Goal: Task Accomplishment & Management: Manage account settings

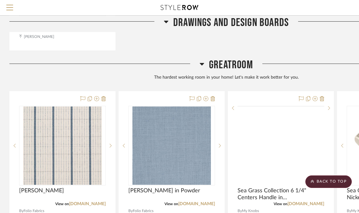
scroll to position [895, 0]
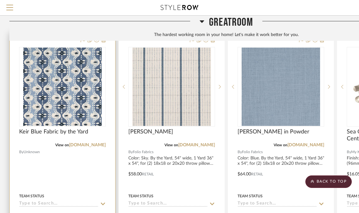
scroll to position [946, 0]
click at [101, 129] on div "Keir Blue Fabric by the Yard" at bounding box center [62, 136] width 87 height 14
click at [104, 101] on div "0" at bounding box center [62, 86] width 86 height 79
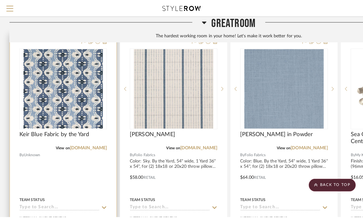
scroll to position [0, 0]
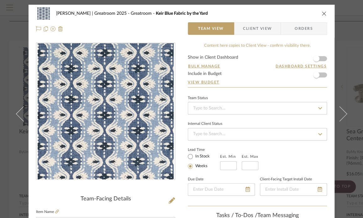
click at [321, 75] on form "Show in Client Dashboard Bulk Manage Dashboard Settings Include in Budget View …" at bounding box center [257, 71] width 139 height 32
click at [314, 75] on span "button" at bounding box center [316, 75] width 6 height 6
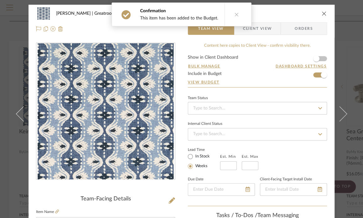
click at [235, 13] on icon at bounding box center [237, 14] width 4 height 4
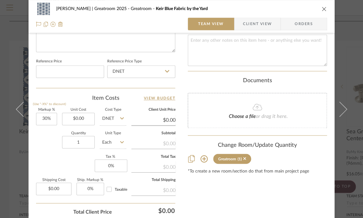
scroll to position [317, 0]
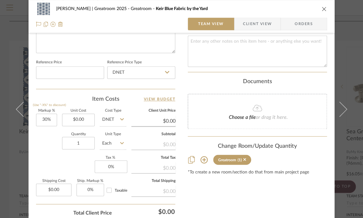
click at [166, 72] on icon at bounding box center [167, 72] width 4 height 5
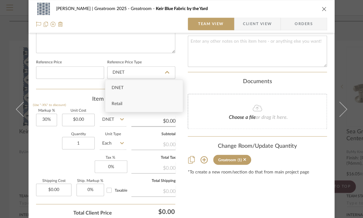
click at [142, 104] on div "Retail" at bounding box center [143, 104] width 77 height 16
type input "Retail"
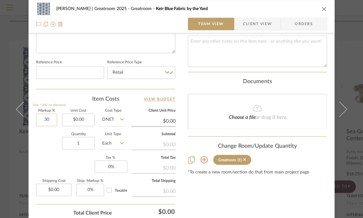
click at [39, 120] on input "30" at bounding box center [46, 120] width 21 height 13
type input "30%"
click at [118, 119] on input "DNET" at bounding box center [113, 120] width 27 height 13
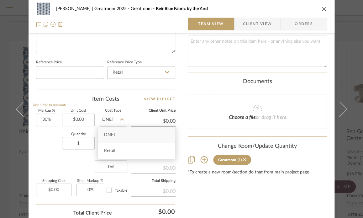
click at [118, 119] on input "DNET" at bounding box center [113, 120] width 27 height 13
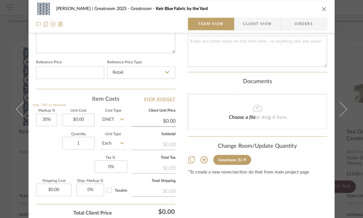
click at [120, 118] on icon at bounding box center [122, 119] width 4 height 2
click at [120, 119] on icon at bounding box center [122, 119] width 4 height 5
click at [112, 149] on span "Retail" at bounding box center [109, 151] width 11 height 4
type input "Retail"
click at [44, 119] on input "30" at bounding box center [46, 120] width 21 height 13
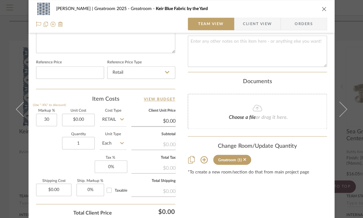
type input "30%"
click at [123, 108] on div "Item Costs View Budget Markup % (Use "-X%" to discount) 30% Unit Cost $0.00 Cos…" at bounding box center [105, 168] width 139 height 146
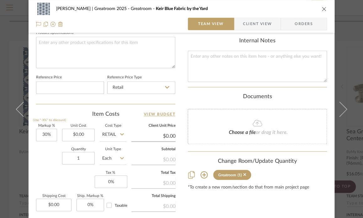
scroll to position [302, 0]
type input "0.00"
click at [71, 133] on input "0.00" at bounding box center [78, 135] width 33 height 13
click at [80, 133] on input at bounding box center [78, 135] width 33 height 13
type input "50.40"
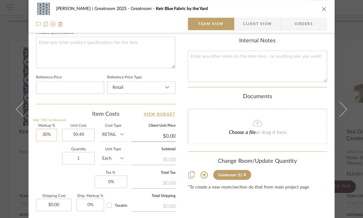
type input "30"
type input "$50.40"
click at [41, 133] on input "30" at bounding box center [46, 135] width 21 height 13
type input "0"
type input "$65.52"
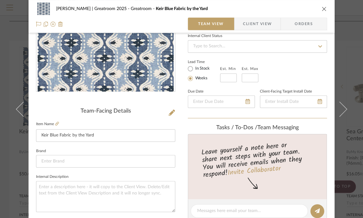
scroll to position [87, 0]
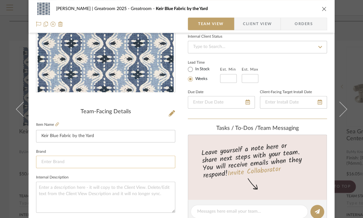
type input "0%"
click at [147, 162] on input at bounding box center [105, 162] width 139 height 13
type input "$50.40"
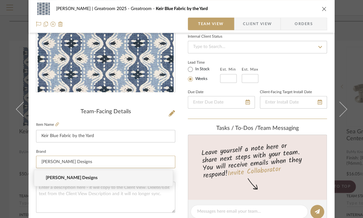
type input "[PERSON_NAME] Designs"
click at [139, 143] on sr-form-field "Item Name Keir Blue Fabric by the Yard" at bounding box center [105, 133] width 139 height 27
click at [115, 161] on input at bounding box center [105, 162] width 139 height 13
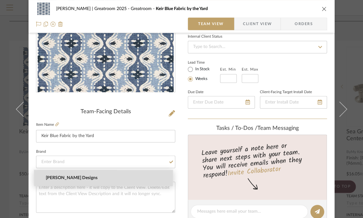
click at [65, 178] on div "[PERSON_NAME] | Greatroom 2025 Greatroom Keir Blue Fabric by the Yard Team View…" at bounding box center [181, 109] width 363 height 218
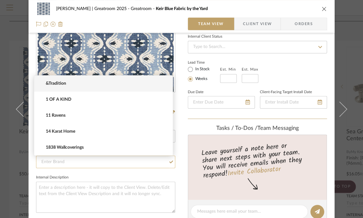
click at [63, 162] on input at bounding box center [105, 162] width 139 height 13
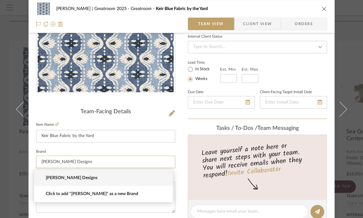
type input "[PERSON_NAME] Designs"
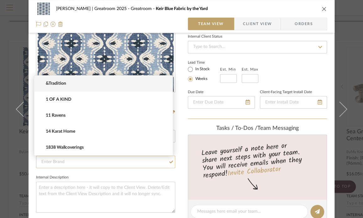
click at [56, 162] on input at bounding box center [105, 162] width 139 height 13
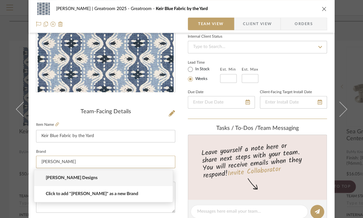
type input "[PERSON_NAME]"
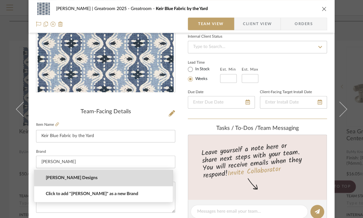
click at [56, 176] on div "[PERSON_NAME] | Greatroom 2025 Greatroom Keir Blue Fabric by the Yard Team View…" at bounding box center [181, 109] width 363 height 218
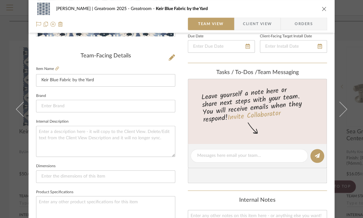
scroll to position [149, 0]
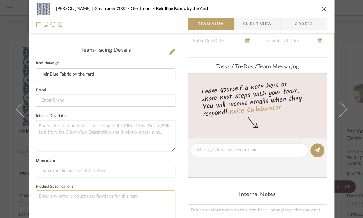
click at [82, 192] on textarea at bounding box center [105, 205] width 139 height 31
paste textarea "Content: 50% Viscose, 33% Cotton, 11% Linen, 6% Polyester Repeat: Non-railroade…"
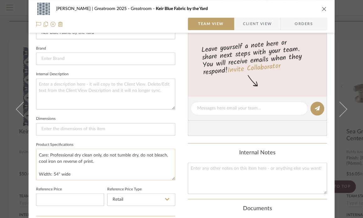
scroll to position [191, 0]
click at [50, 164] on textarea "Content: 50% Viscose, 33% Cotton, 11% Linen, 6% Polyester Repeat: Non-railroade…" at bounding box center [105, 163] width 139 height 31
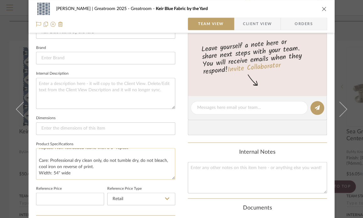
scroll to position [19, 0]
click at [47, 153] on textarea "Content: 50% Viscose, 33% Cotton, 11% Linen, 6% Polyester Repeat: Non-railroade…" at bounding box center [105, 163] width 139 height 31
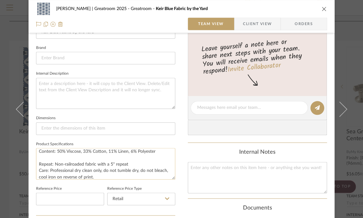
scroll to position [1, 0]
click at [45, 156] on textarea "Content: 50% Viscose, 33% Cotton, 11% Linen, 6% Polyester Repeat: Non-railroade…" at bounding box center [105, 163] width 139 height 31
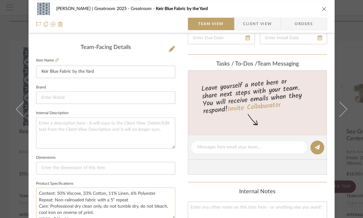
scroll to position [151, 0]
type textarea "Content: 50% Viscose, 33% Cotton, 11% Linen, 6% Polyester Repeat: Non-railroade…"
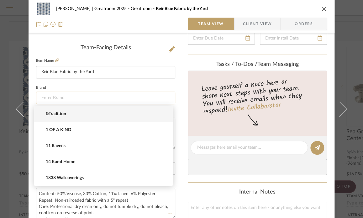
click at [59, 97] on input at bounding box center [105, 98] width 139 height 13
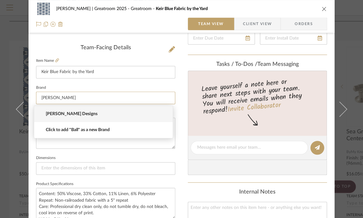
type input "[PERSON_NAME]"
click at [61, 113] on div "[PERSON_NAME] | Greatroom 2025 Greatroom Keir Blue Fabric by the Yard Team View…" at bounding box center [181, 109] width 363 height 218
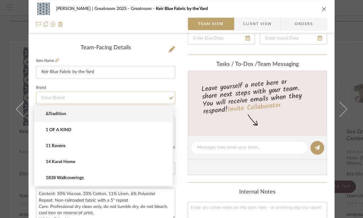
click at [67, 98] on input at bounding box center [105, 98] width 139 height 13
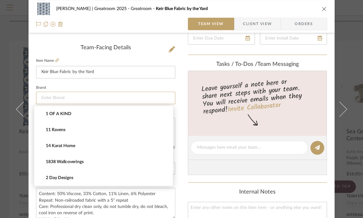
scroll to position [0, 0]
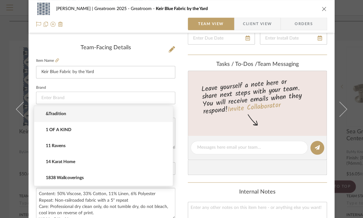
click at [322, 10] on icon "close" at bounding box center [324, 8] width 5 height 5
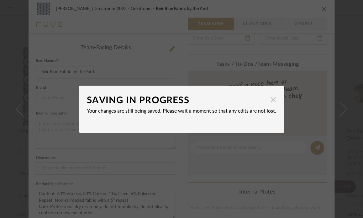
click at [271, 97] on span "button" at bounding box center [273, 99] width 13 height 13
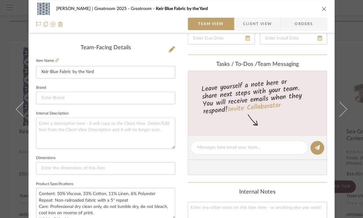
click at [322, 7] on icon "close" at bounding box center [324, 8] width 5 height 5
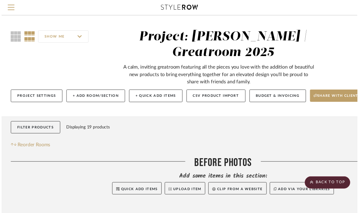
scroll to position [946, 0]
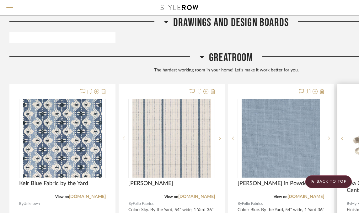
scroll to position [893, 0]
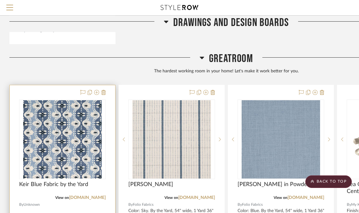
click at [96, 181] on div "Keir Blue Fabric by the Yard" at bounding box center [62, 188] width 87 height 14
drag, startPoint x: 96, startPoint y: 169, endPoint x: 30, endPoint y: 181, distance: 67.4
click at [30, 195] on div "View on ballarddesigns.com" at bounding box center [62, 198] width 87 height 6
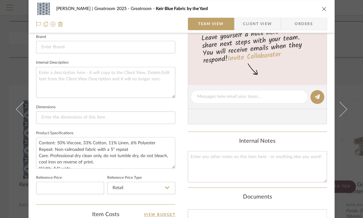
scroll to position [170, 0]
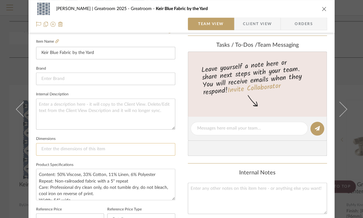
click at [89, 150] on input at bounding box center [105, 149] width 139 height 13
type input "1 Yard"
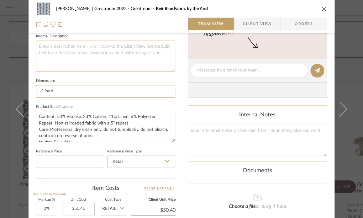
scroll to position [228, 0]
click at [37, 115] on textarea "Content: 50% Viscose, 33% Cotton, 11% Linen, 6% Polyester Repeat: Non-railroade…" at bounding box center [105, 126] width 139 height 31
paste textarea "Overall: 54"W Horizontal Repeat: 5" Vertical Repeat: 7" Double Rub: 30,000 Non …"
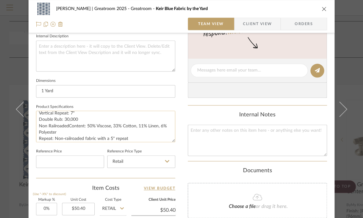
scroll to position [19, 0]
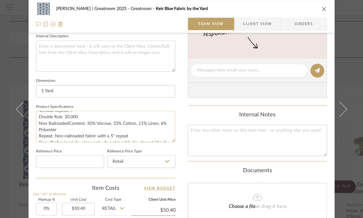
type textarea "Overall: 54"W Horizontal Repeat: 5" Vertical Repeat: 7" Double Rub: 30,000 Non …"
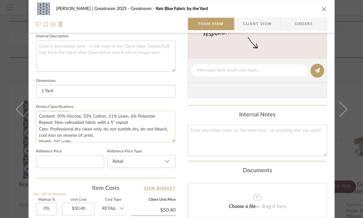
scroll to position [31, 0]
drag, startPoint x: 126, startPoint y: 122, endPoint x: 36, endPoint y: 122, distance: 89.4
click at [36, 122] on textarea "Overall: 54"W Horizontal Repeat: 5" Vertical Repeat: 7" Double Rub: 30,000 Non …" at bounding box center [105, 126] width 139 height 31
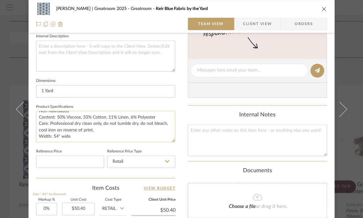
drag, startPoint x: 73, startPoint y: 137, endPoint x: 37, endPoint y: 137, distance: 35.4
click at [37, 137] on textarea "Overall: 54"W Horizontal Repeat: 5" Vertical Repeat: 7" Double Rub: 30,000 Non …" at bounding box center [105, 126] width 139 height 31
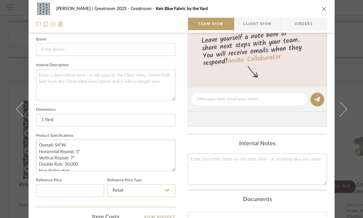
scroll to position [0, 0]
type textarea "Overall: 54"W Horizontal Repeat: 5" Vertical Repeat: 7" Double Rub: 30,000 Non …"
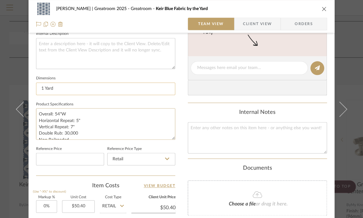
scroll to position [231, 0]
click at [87, 119] on textarea "Overall: 54"W Horizontal Repeat: 5" Vertical Repeat: 7" Double Rub: 30,000 Non …" at bounding box center [105, 123] width 139 height 31
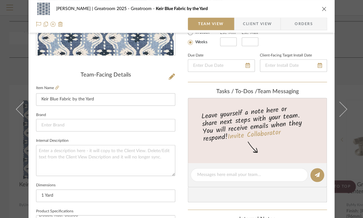
scroll to position [116, 0]
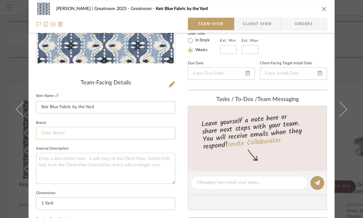
type input "$72.00"
click at [66, 133] on input at bounding box center [105, 133] width 139 height 13
type input "$72.00"
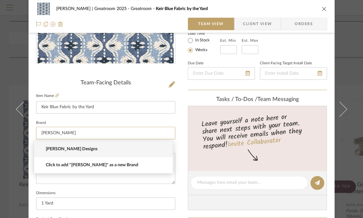
type input "[PERSON_NAME]"
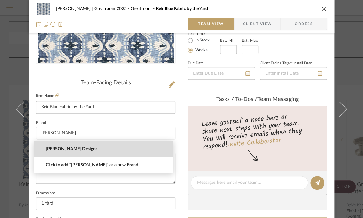
click at [66, 146] on div "Nuckolls | Greatroom 2025 Greatroom Keir Blue Fabric by the Yard Team View Clie…" at bounding box center [181, 109] width 363 height 218
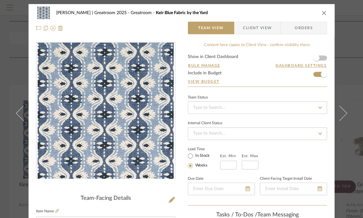
scroll to position [0, 0]
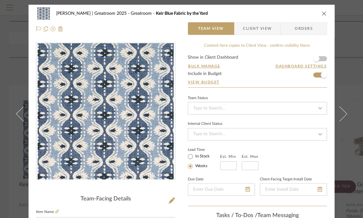
click at [322, 13] on icon "close" at bounding box center [324, 13] width 5 height 5
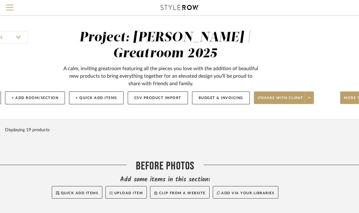
scroll to position [0, 93]
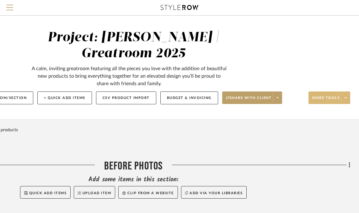
click at [344, 98] on span at bounding box center [345, 97] width 9 height 9
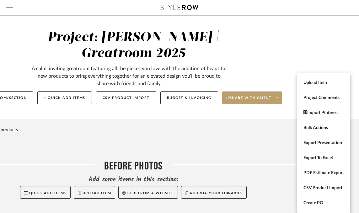
click at [195, 101] on div at bounding box center [179, 106] width 359 height 213
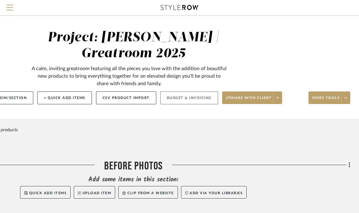
click at [186, 98] on button "Budget & Invoicing" at bounding box center [189, 98] width 58 height 13
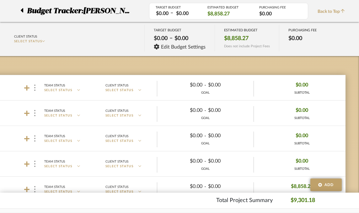
scroll to position [0, 93]
